Goal: Check status: Check status

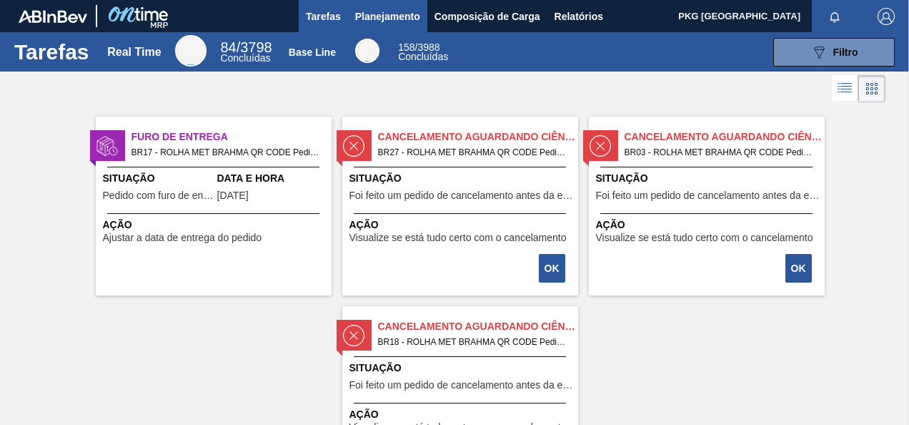
click at [395, 17] on span "Planejamento" at bounding box center [387, 16] width 65 height 17
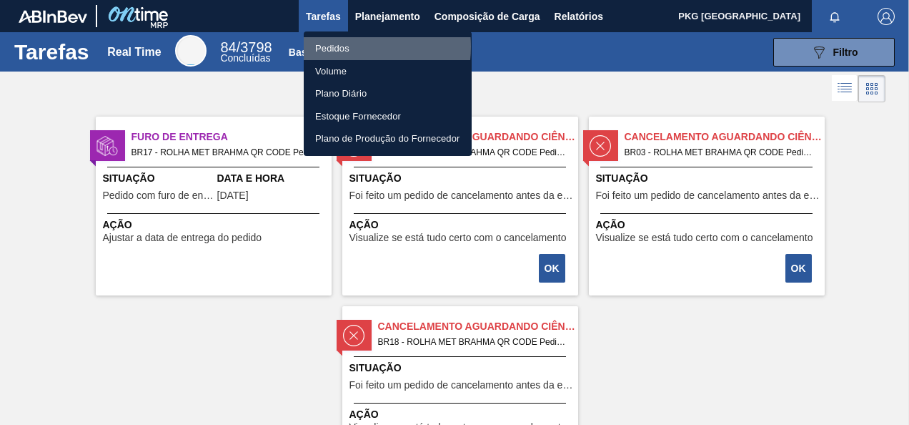
click at [344, 46] on li "Pedidos" at bounding box center [388, 48] width 168 height 23
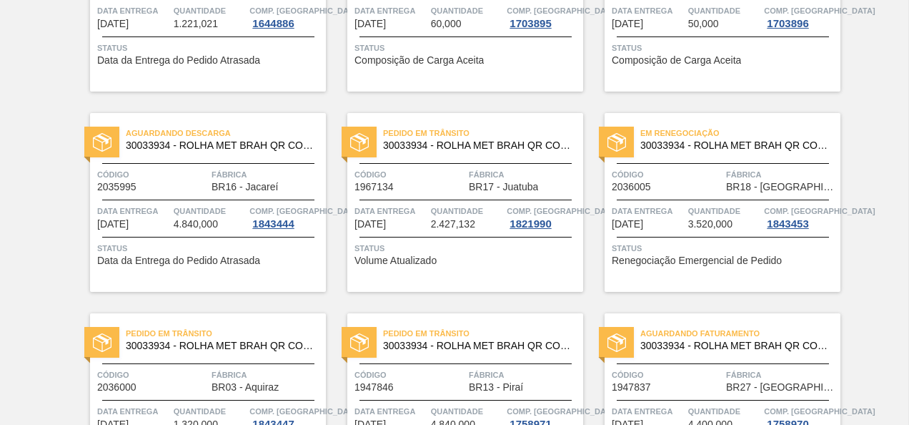
scroll to position [357, 0]
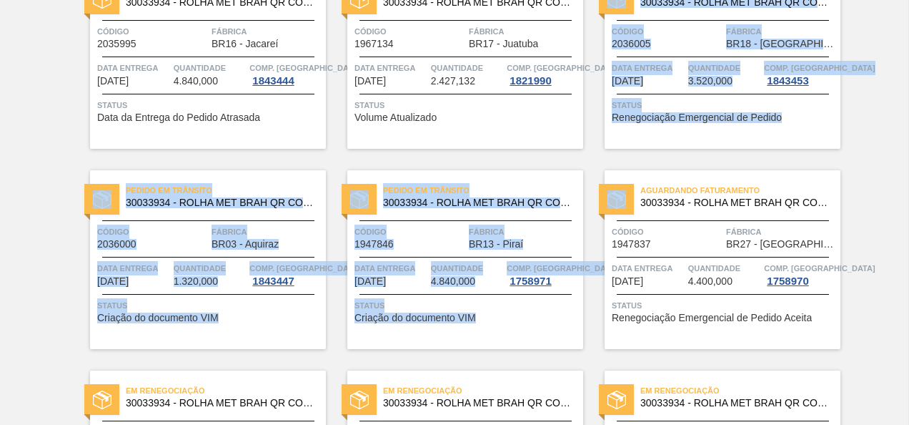
drag, startPoint x: 906, startPoint y: 60, endPoint x: 892, endPoint y: 283, distance: 223.5
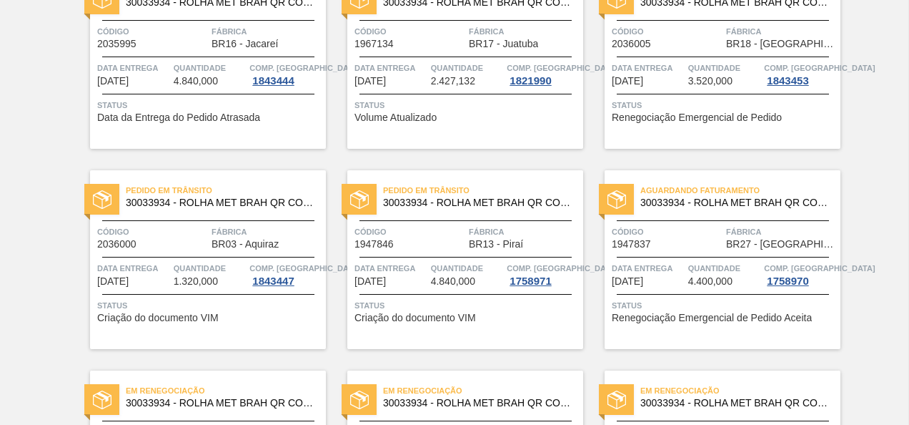
drag, startPoint x: 892, startPoint y: 283, endPoint x: 864, endPoint y: 96, distance: 189.3
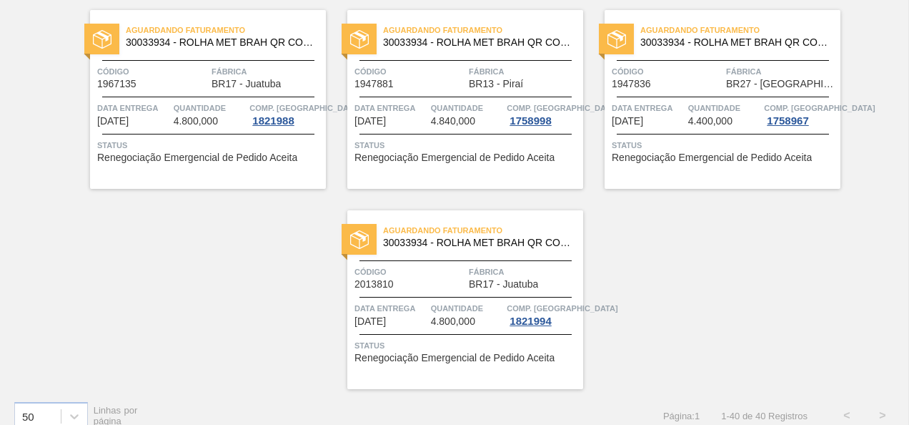
scroll to position [2536, 0]
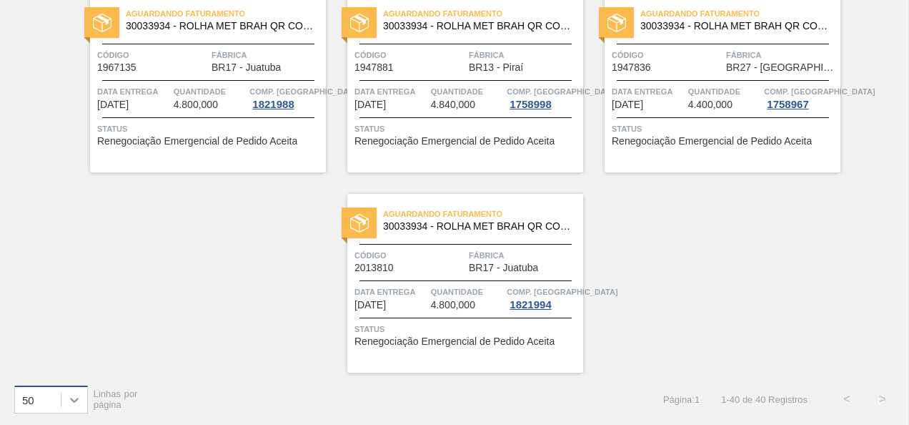
click at [74, 403] on icon at bounding box center [74, 400] width 14 height 14
click at [43, 353] on div "100" at bounding box center [51, 363] width 74 height 26
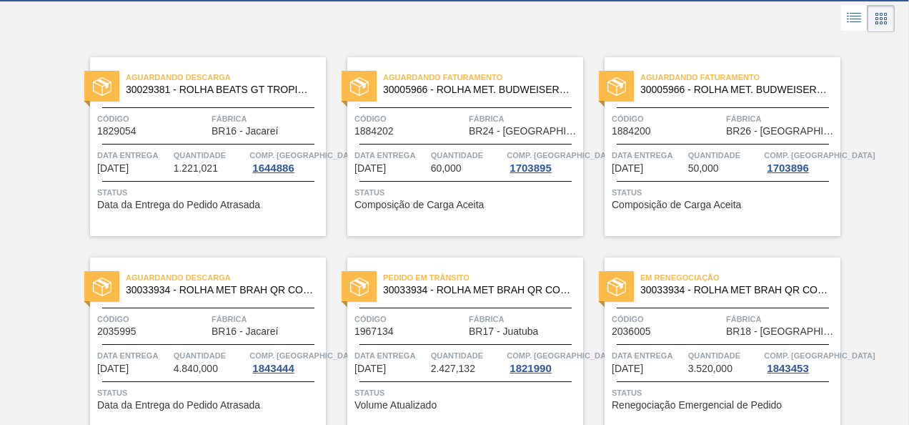
scroll to position [34, 0]
